Goal: Task Accomplishment & Management: Use online tool/utility

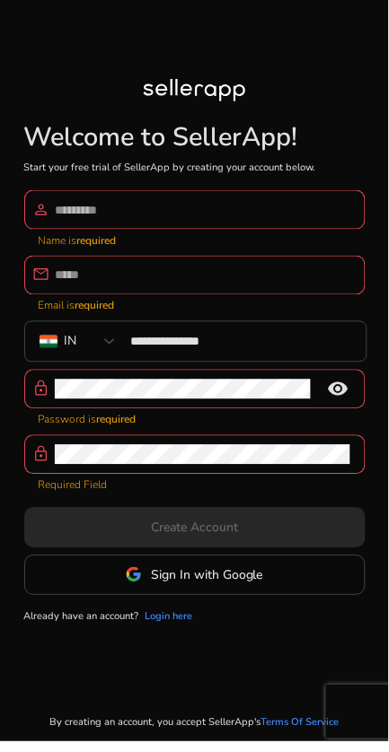
click at [251, 585] on span "Sign In with Google" at bounding box center [207, 575] width 112 height 19
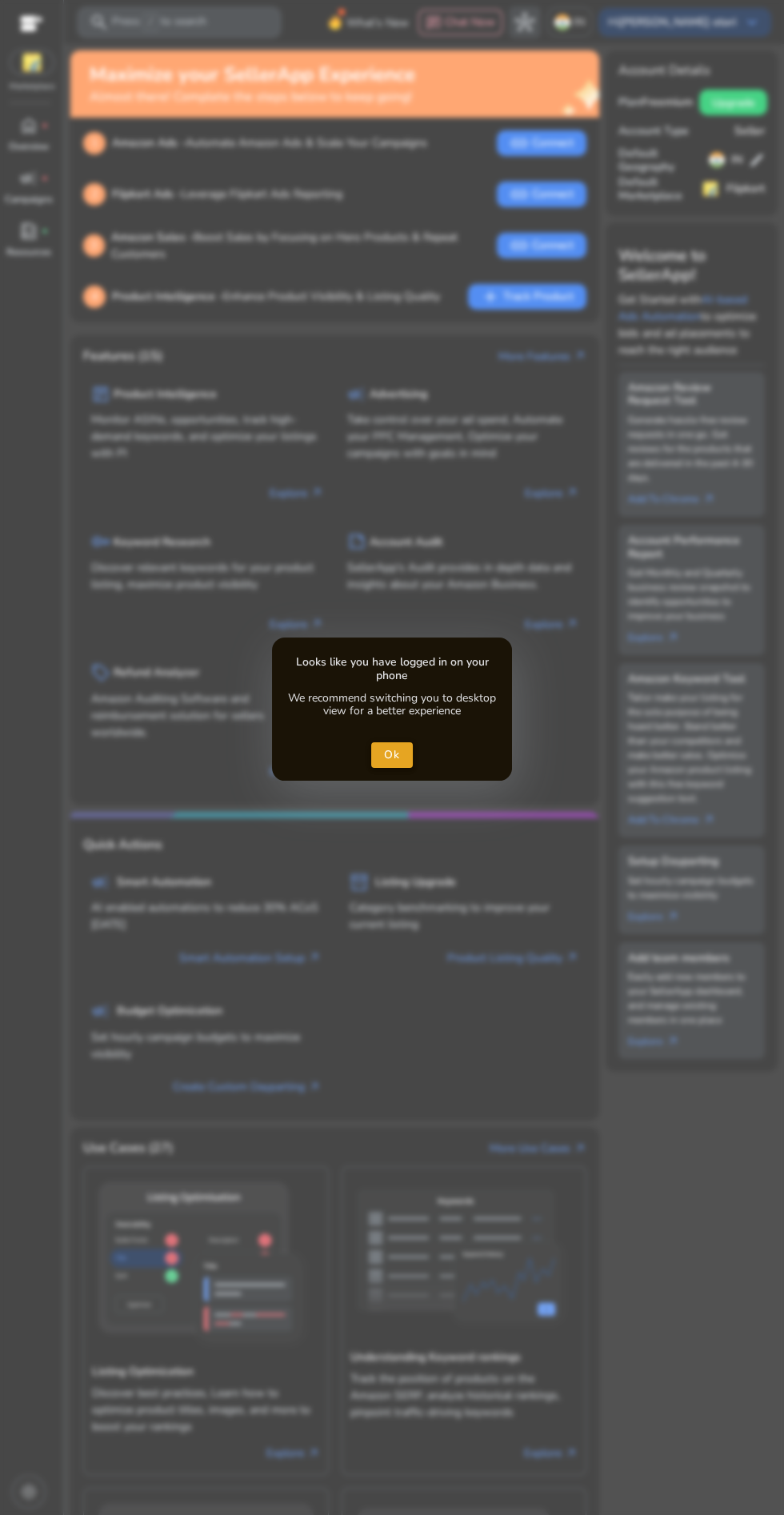
click at [406, 751] on span "close dialog" at bounding box center [393, 755] width 43 height 38
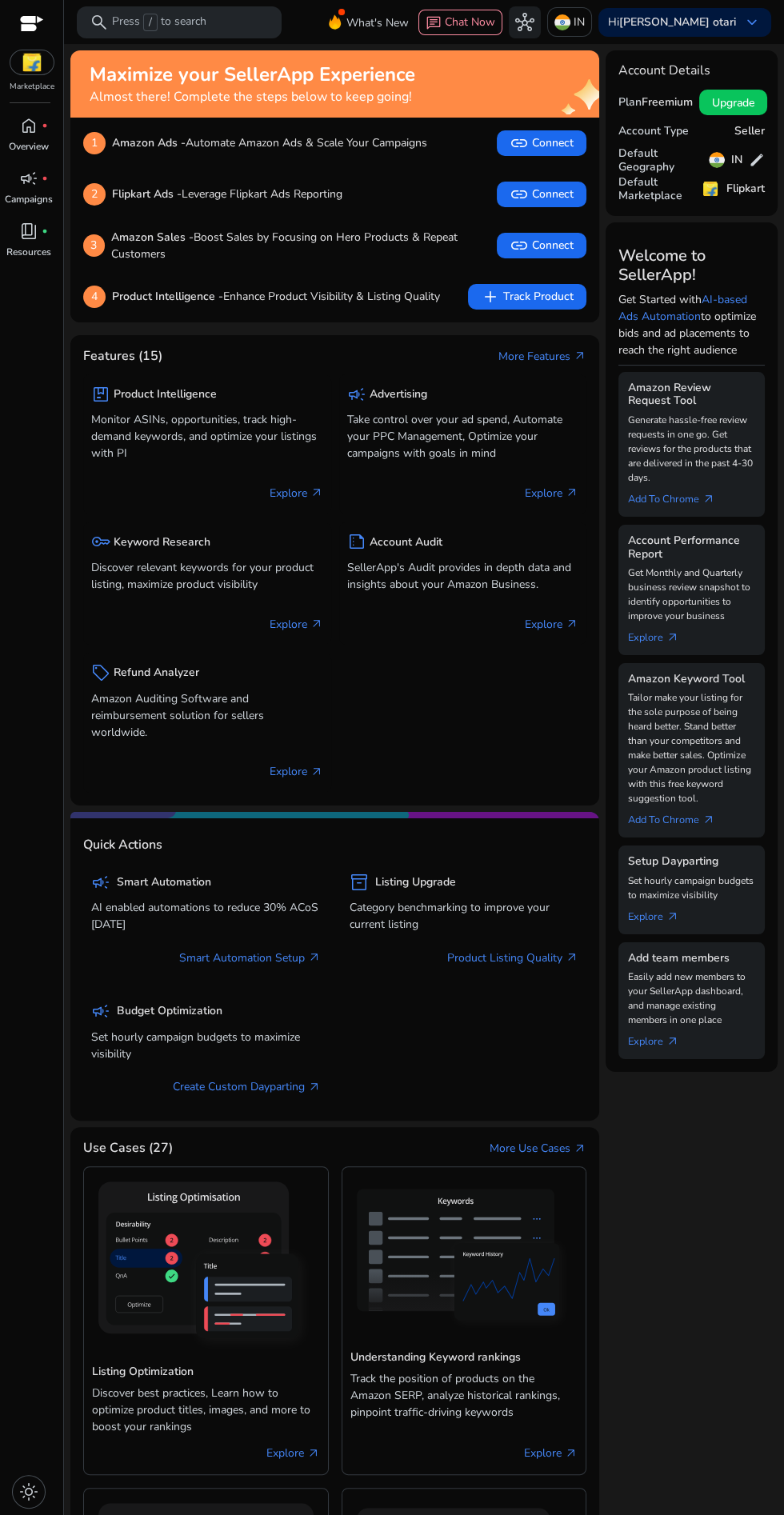
click at [184, 21] on p "Press / to search" at bounding box center [159, 22] width 94 height 18
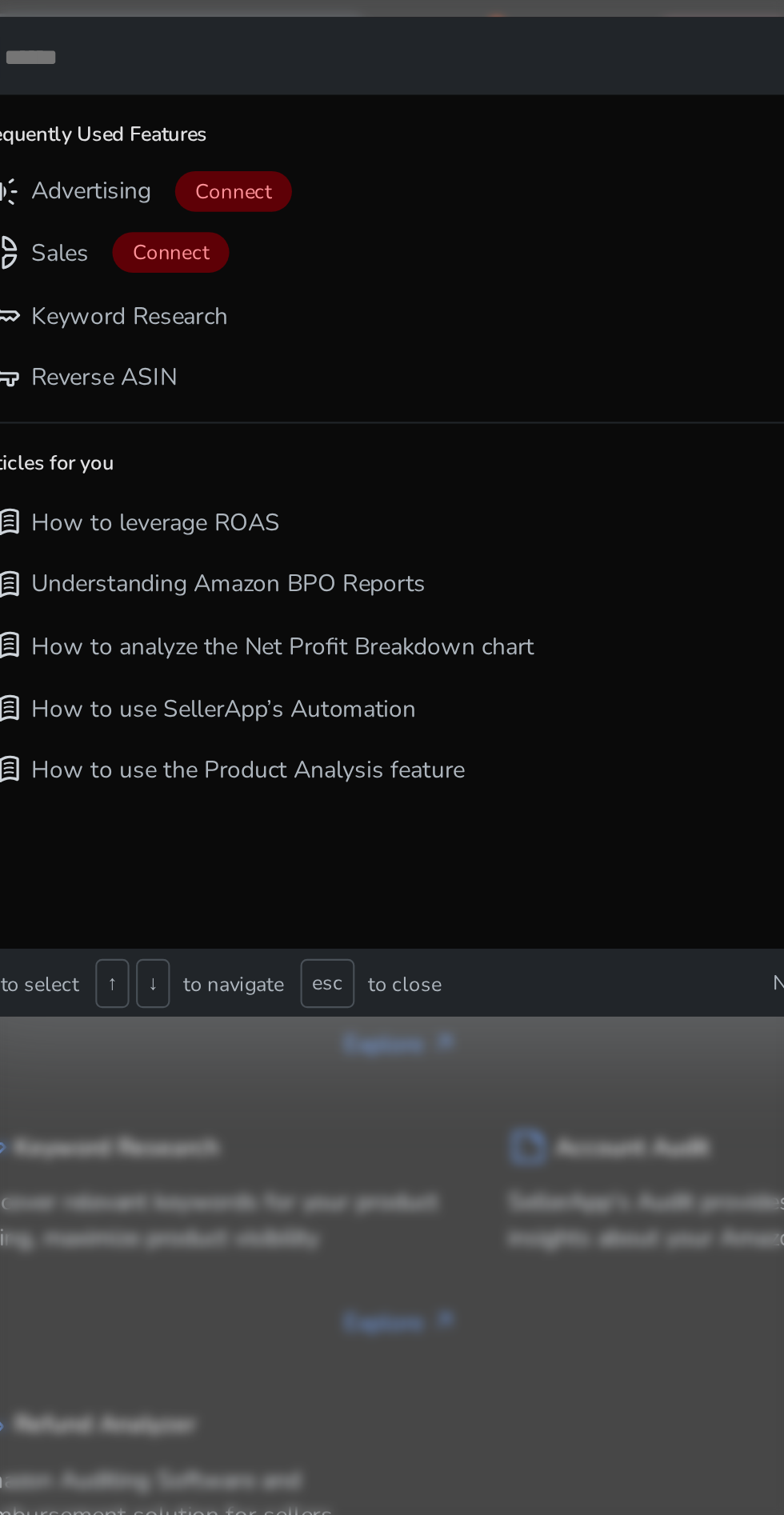
click at [242, 160] on div "key Keyword Research" at bounding box center [331, 150] width 475 height 27
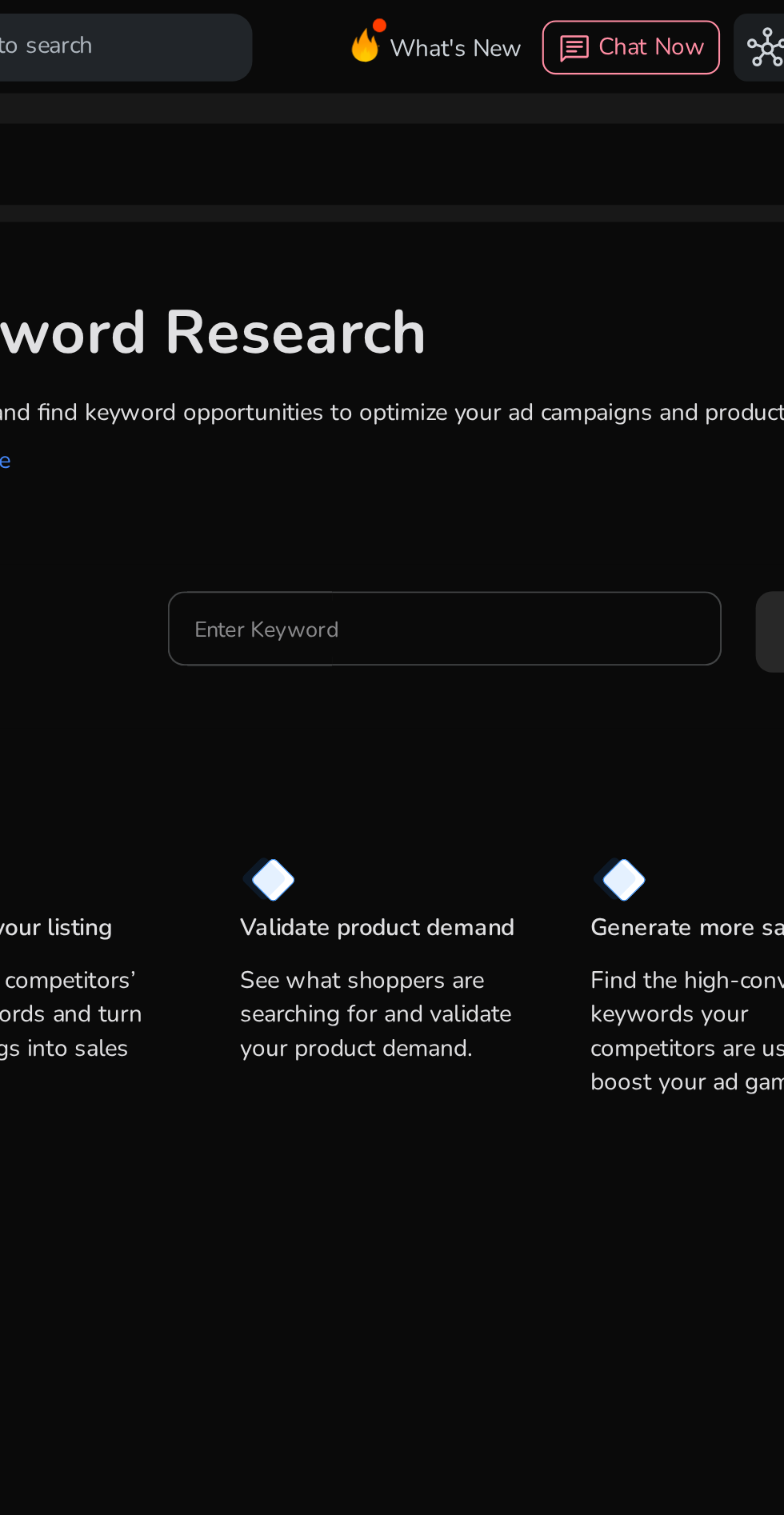
click at [394, 293] on input "Enter Keyword" at bounding box center [372, 297] width 236 height 18
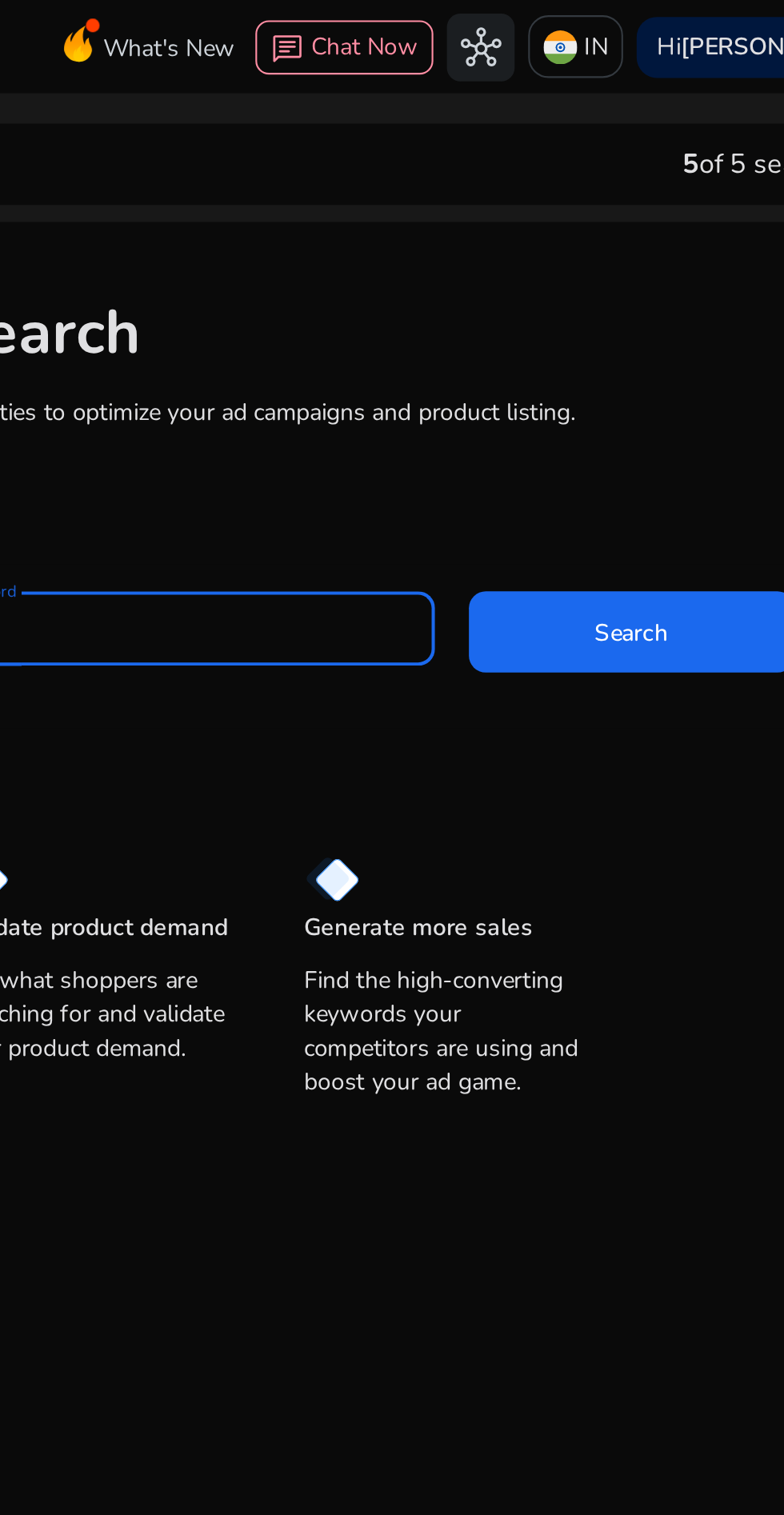
click at [585, 311] on span at bounding box center [596, 298] width 153 height 38
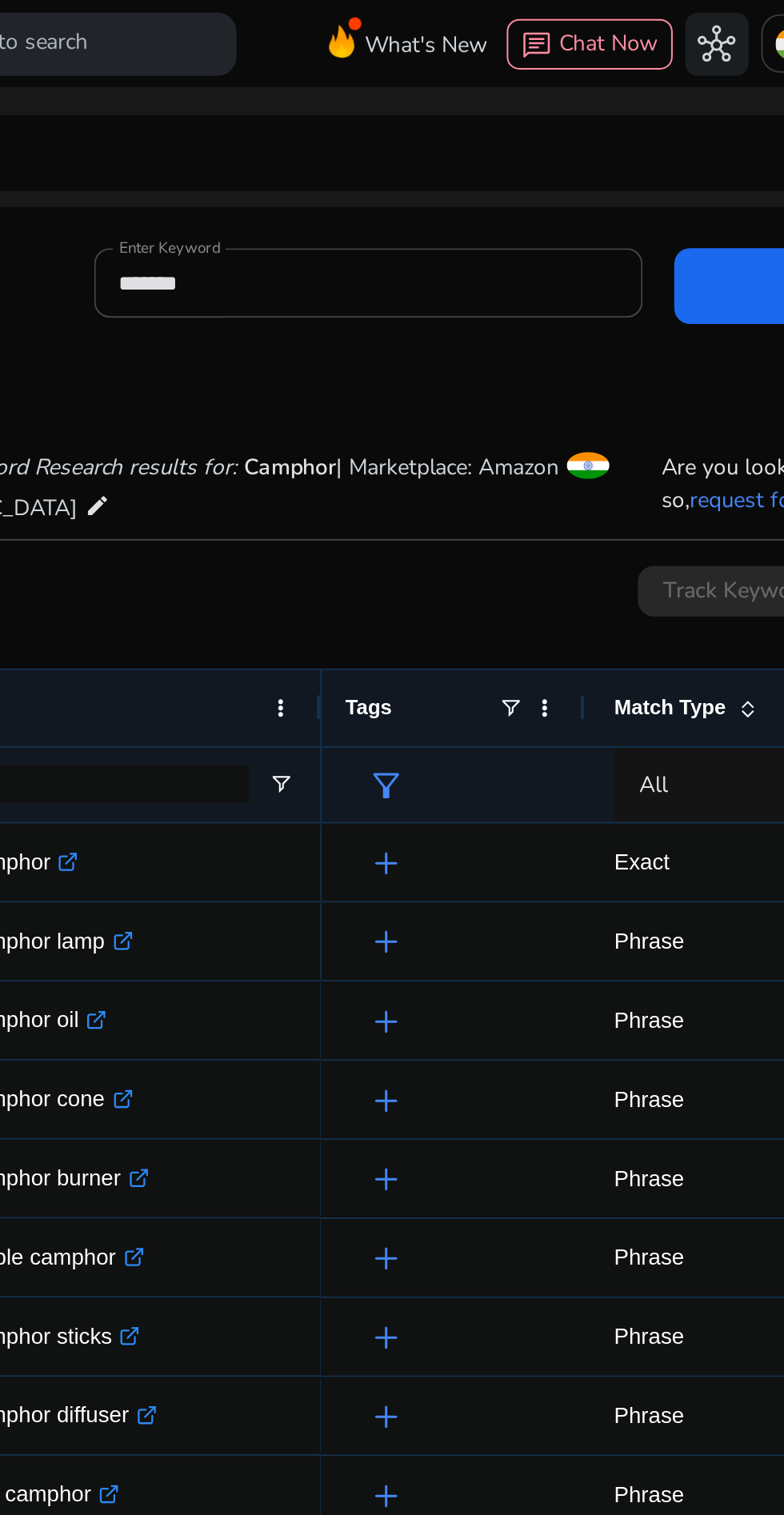
click at [301, 151] on input "*******" at bounding box center [348, 143] width 252 height 18
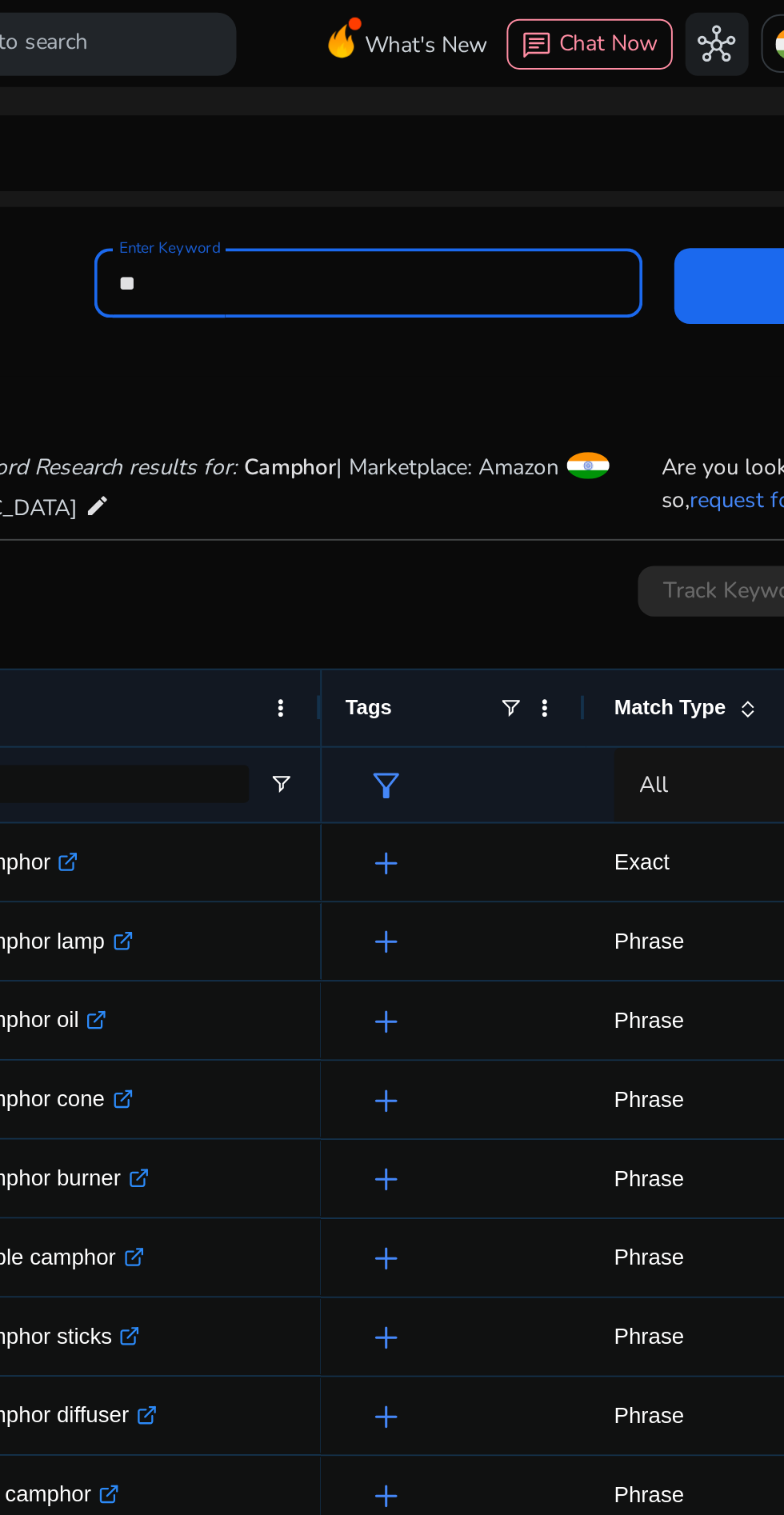
type input "*"
type input "*****"
click at [527, 144] on span at bounding box center [580, 144] width 153 height 38
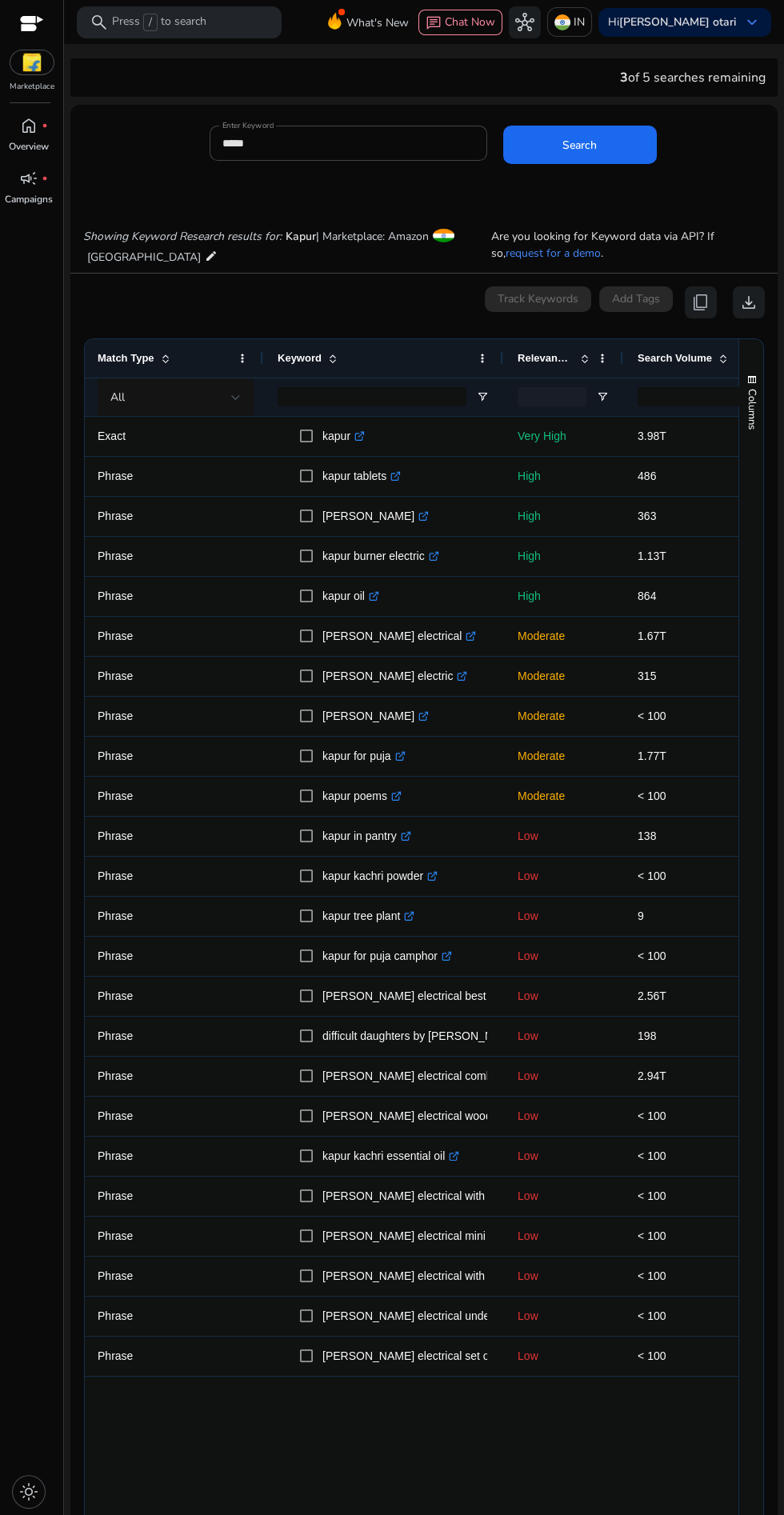
scroll to position [0, 137]
